Goal: Task Accomplishment & Management: Complete application form

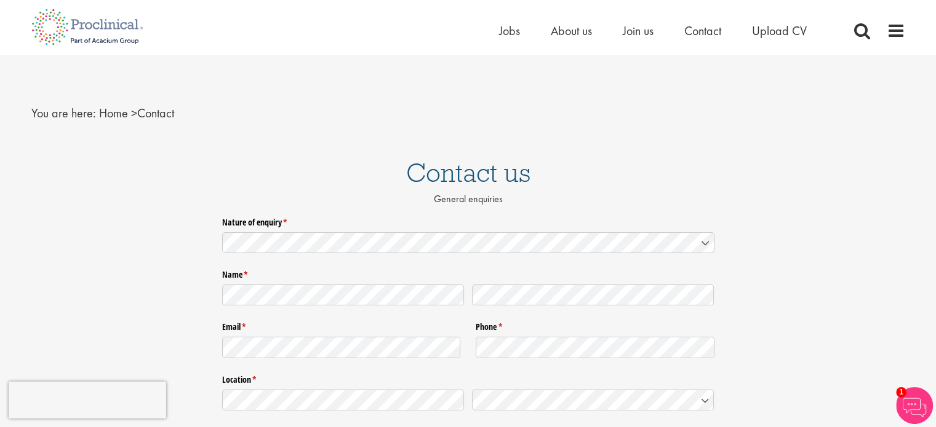
click at [270, 216] on label "Nature of enquiry * (required)" at bounding box center [468, 220] width 492 height 16
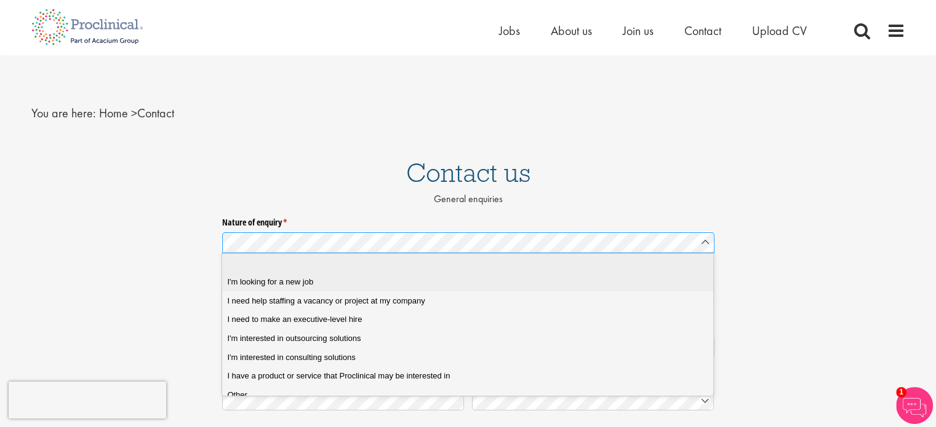
click at [300, 284] on span "I'm looking for a new job" at bounding box center [270, 282] width 86 height 11
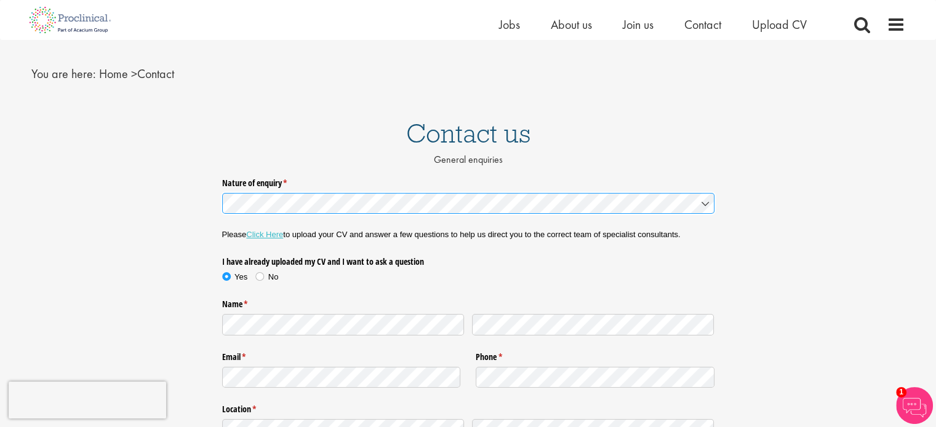
scroll to position [25, 0]
click at [267, 237] on link "Click Here" at bounding box center [264, 233] width 37 height 9
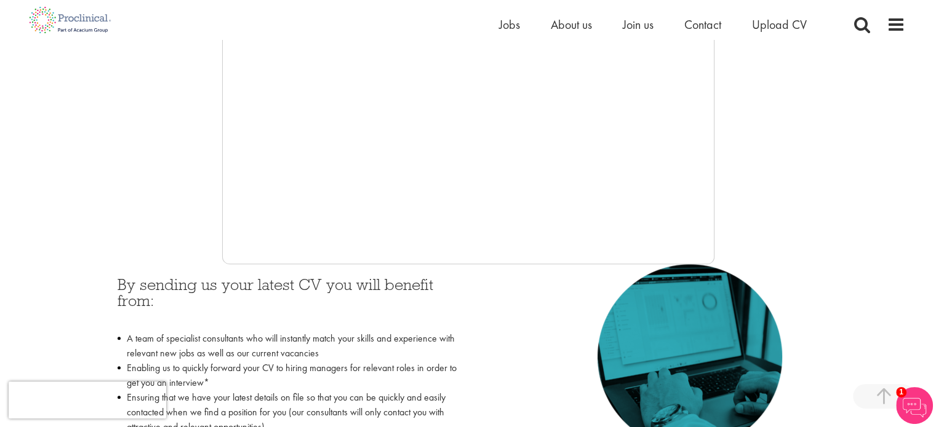
scroll to position [261, 0]
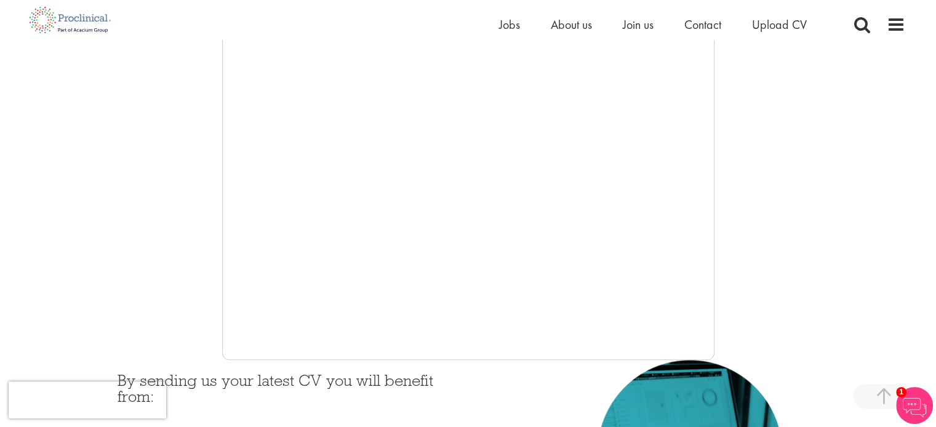
click at [202, 220] on div at bounding box center [467, 175] width 873 height 369
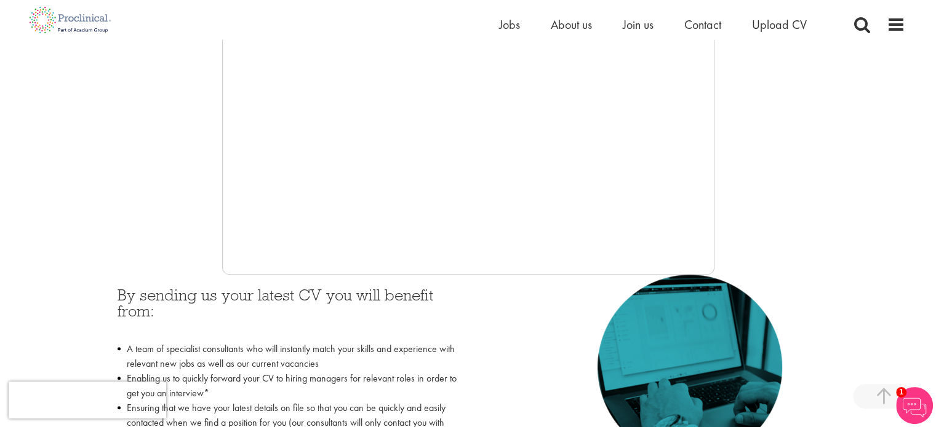
scroll to position [410, 0]
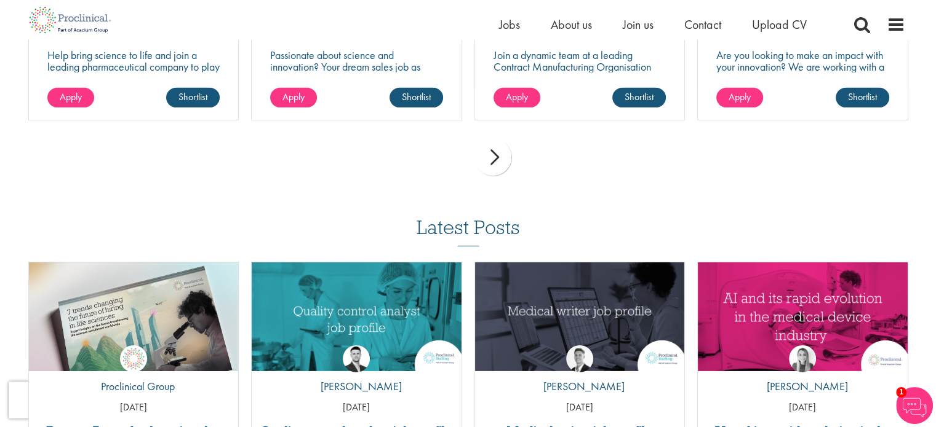
scroll to position [4077, 0]
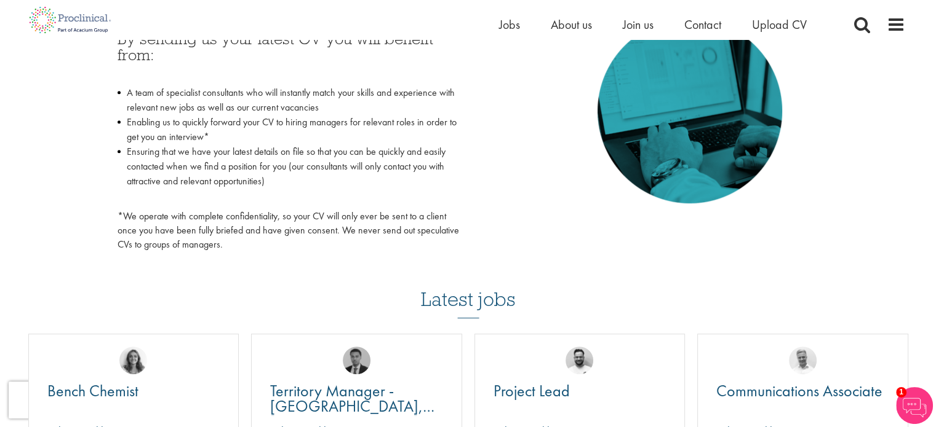
scroll to position [376, 0]
